Goal: Information Seeking & Learning: Find specific fact

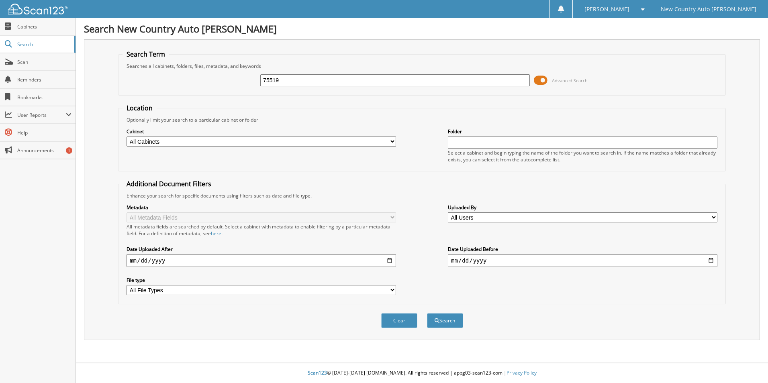
type input "75519"
click at [427, 313] on button "Search" at bounding box center [445, 320] width 36 height 15
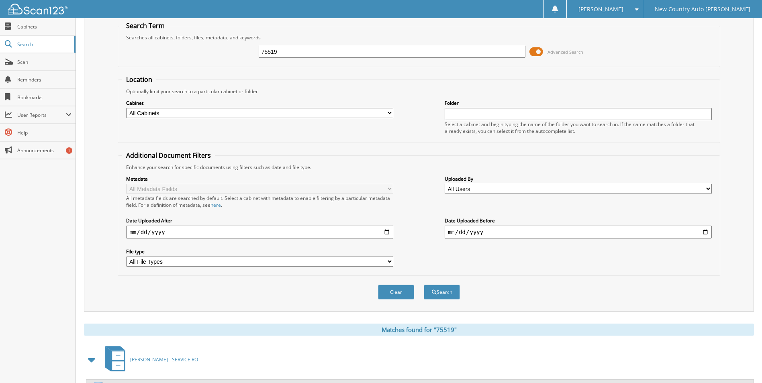
scroll to position [66, 0]
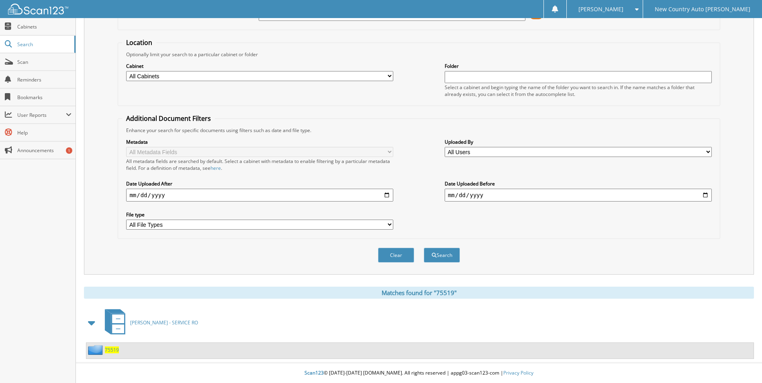
click at [115, 351] on span "75519" at bounding box center [112, 350] width 14 height 7
